Goal: Use online tool/utility

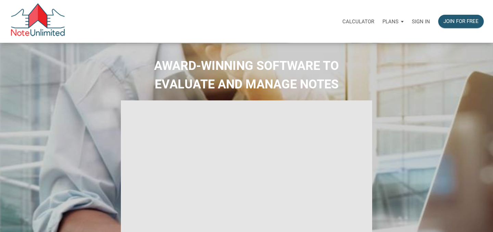
select select
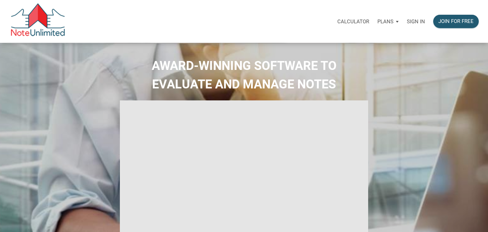
type input "Introduction to new features"
select select
click at [410, 22] on p "Sign in" at bounding box center [416, 21] width 18 height 6
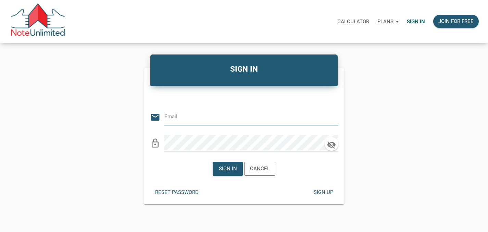
type input "[PERSON_NAME][EMAIL_ADDRESS][PERSON_NAME][DOMAIN_NAME]"
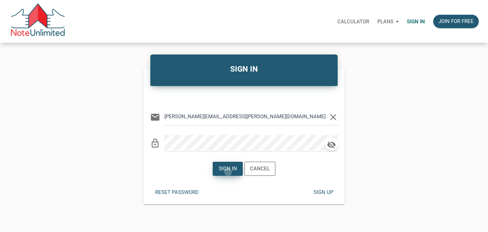
click at [228, 172] on div "Sign in" at bounding box center [228, 169] width 18 height 8
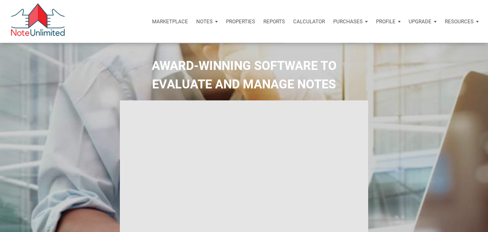
type input "Introduction to new features"
select select
click at [311, 21] on p "Calculator" at bounding box center [309, 21] width 32 height 6
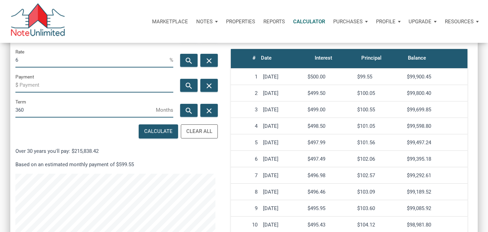
scroll to position [127, 0]
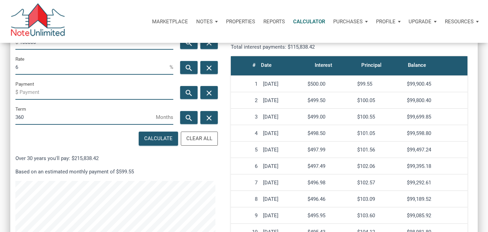
click at [44, 91] on input "Payment" at bounding box center [97, 91] width 154 height 15
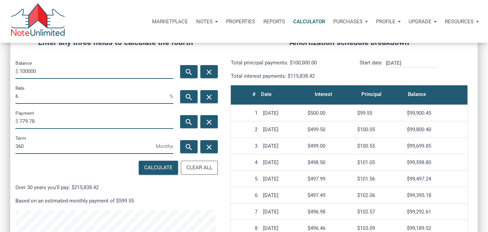
scroll to position [86, 0]
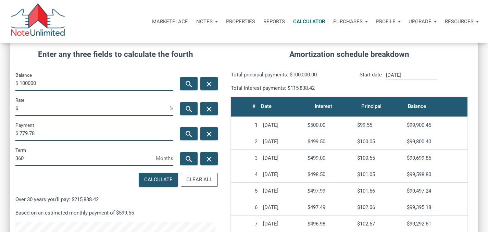
type input "-779.78"
drag, startPoint x: 24, startPoint y: 108, endPoint x: 0, endPoint y: 104, distance: 24.6
click at [5, 105] on div "CALCULATOR The amortization calculator estimates how much money will be paid ov…" at bounding box center [244, 154] width 488 height 395
type input "12"
click at [187, 87] on icon "search" at bounding box center [188, 84] width 8 height 9
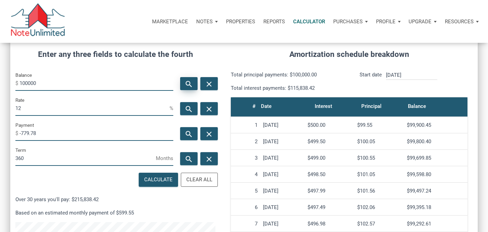
type input "75808.91"
click at [23, 108] on input "12" at bounding box center [92, 107] width 154 height 15
type input "11"
click at [183, 83] on div "search" at bounding box center [188, 83] width 17 height 13
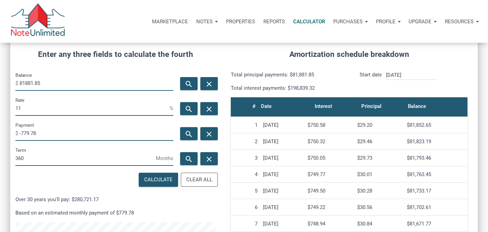
drag, startPoint x: 45, startPoint y: 81, endPoint x: 0, endPoint y: 78, distance: 45.3
click at [0, 78] on div "CALCULATOR The amortization calculator estimates how much money will be paid ov…" at bounding box center [244, 154] width 488 height 395
click at [25, 84] on input "79300" at bounding box center [97, 82] width 154 height 15
type input "76300"
click at [188, 111] on icon "search" at bounding box center [188, 109] width 8 height 9
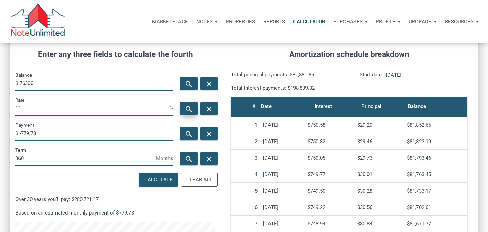
type input "11.92"
drag, startPoint x: 38, startPoint y: 135, endPoint x: 0, endPoint y: 125, distance: 39.3
click at [0, 125] on div "CALCULATOR The amortization calculator estimates how much money will be paid ov…" at bounding box center [244, 154] width 488 height 395
type input "-760.02"
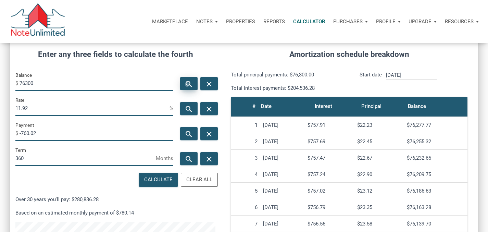
click at [187, 85] on icon "search" at bounding box center [188, 84] width 8 height 9
click at [25, 84] on input "74332.59" at bounding box center [97, 82] width 154 height 15
click at [58, 86] on input "74332.59" at bounding box center [97, 82] width 154 height 15
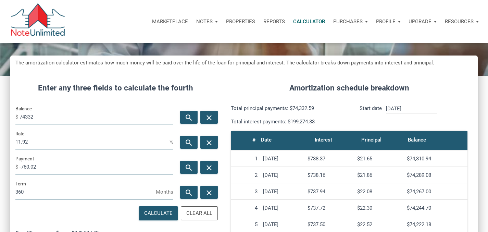
scroll to position [45, 0]
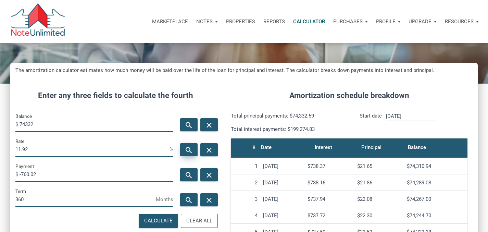
type input "74332"
click at [184, 147] on icon "search" at bounding box center [188, 150] width 8 height 9
type input "11.93"
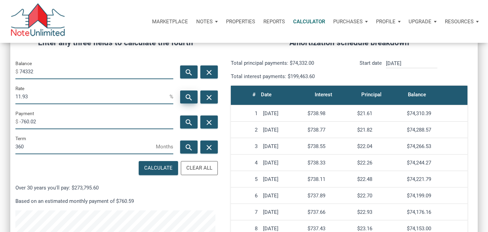
scroll to position [86, 0]
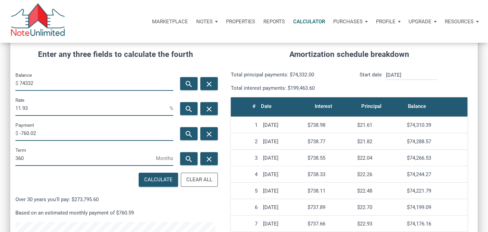
click at [36, 84] on input "74332" at bounding box center [97, 82] width 154 height 15
type input "74300"
click at [191, 106] on icon "search" at bounding box center [188, 109] width 8 height 9
click at [192, 134] on icon "search" at bounding box center [188, 134] width 8 height 9
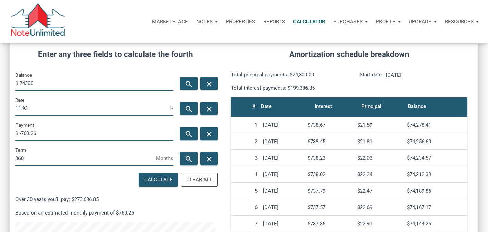
click at [69, 133] on input "-760.26" at bounding box center [97, 132] width 154 height 15
type input "-760.24"
click at [186, 108] on icon "search" at bounding box center [188, 109] width 8 height 9
type input "11.94"
click at [56, 133] on input "-760.24" at bounding box center [97, 132] width 154 height 15
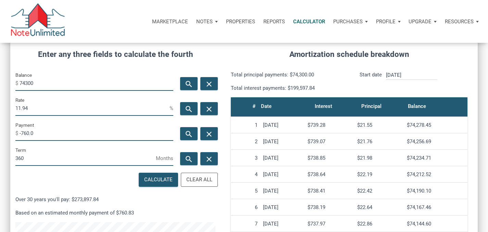
scroll to position [341879, 341742]
type input "-760.02"
click at [185, 106] on icon "search" at bounding box center [188, 109] width 8 height 9
type input "11.93"
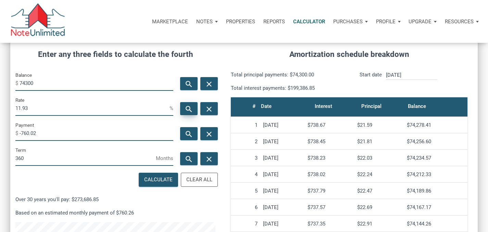
click at [192, 108] on icon "search" at bounding box center [188, 109] width 8 height 9
